Goal: Transaction & Acquisition: Purchase product/service

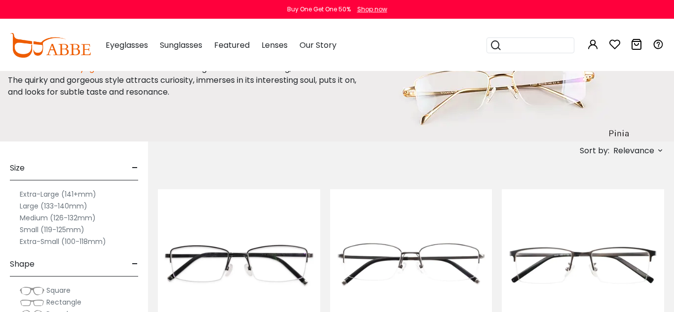
scroll to position [103, 0]
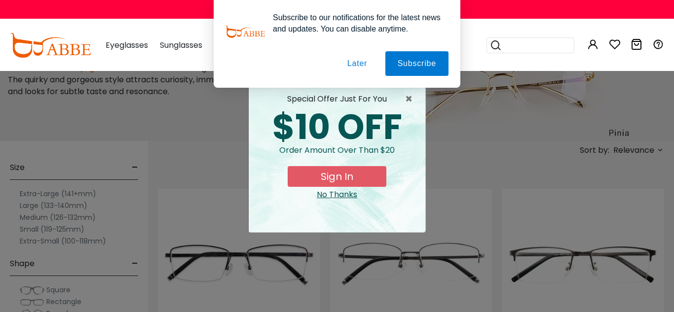
click at [340, 195] on div "No Thanks" at bounding box center [337, 195] width 161 height 12
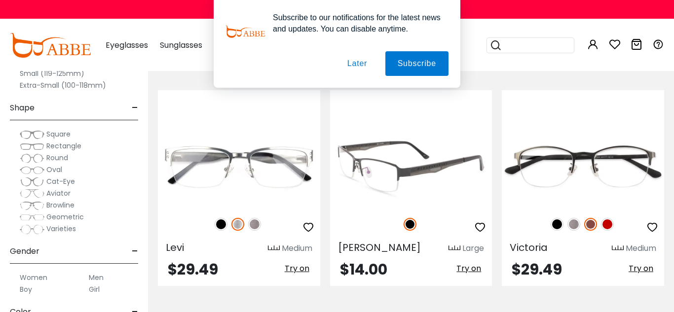
scroll to position [1133, 0]
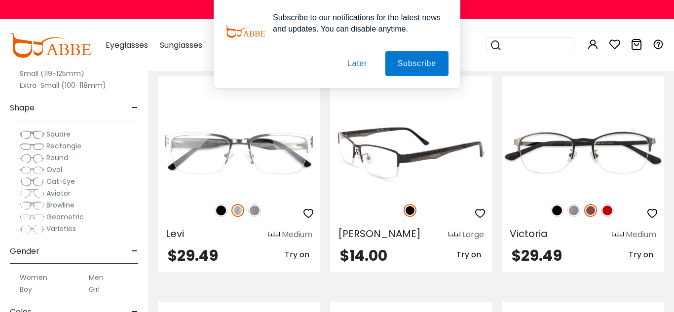
click at [419, 193] on div at bounding box center [411, 146] width 162 height 116
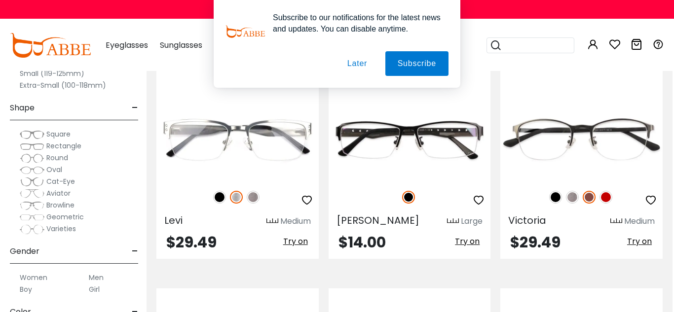
scroll to position [1145, 2]
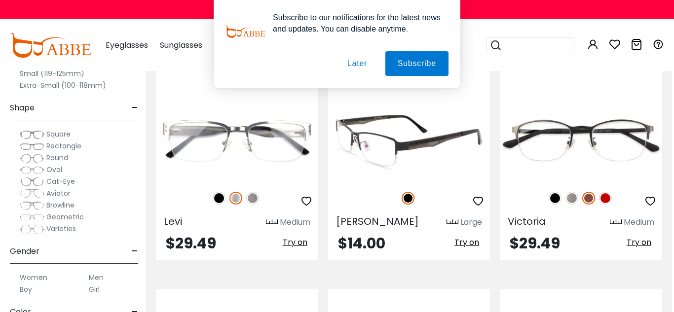
click at [407, 141] on img at bounding box center [409, 140] width 162 height 81
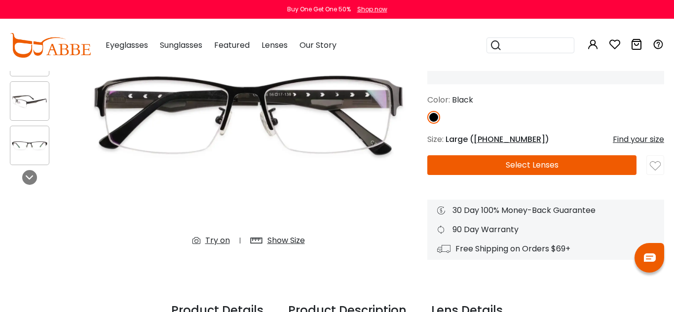
scroll to position [142, 0]
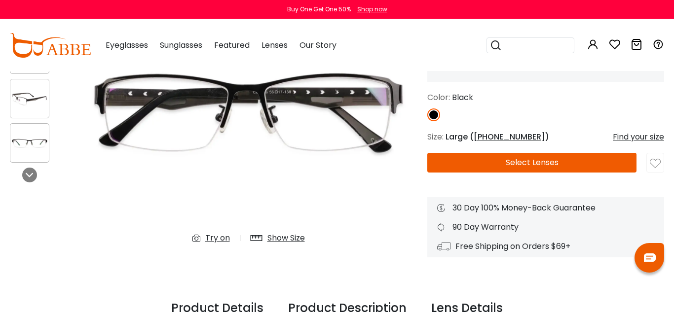
click at [296, 240] on div "Show Size" at bounding box center [285, 238] width 37 height 12
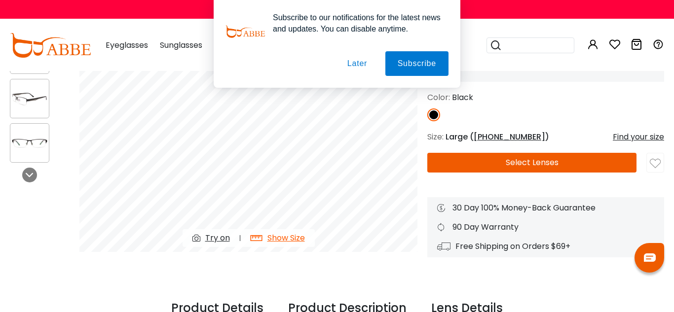
click at [0, 0] on button "Later" at bounding box center [0, 0] width 0 height 0
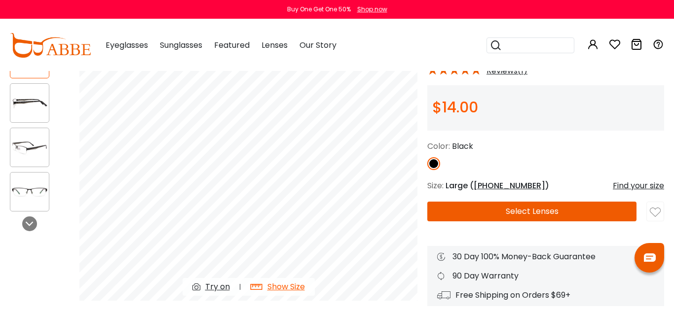
scroll to position [91, 0]
